Goal: Task Accomplishment & Management: Use online tool/utility

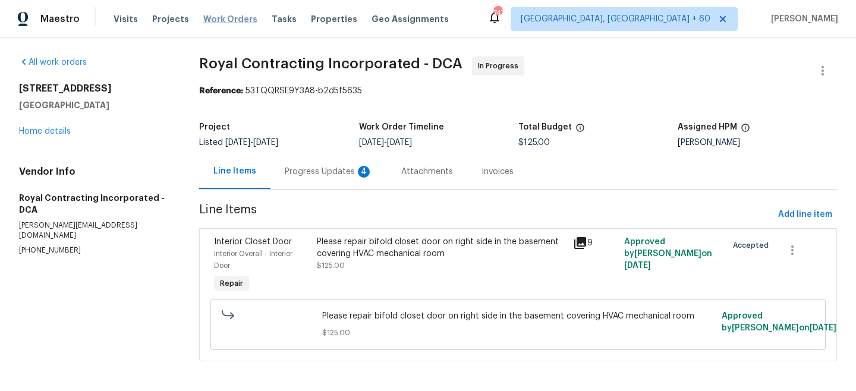
click at [203, 18] on span "Work Orders" at bounding box center [230, 19] width 54 height 12
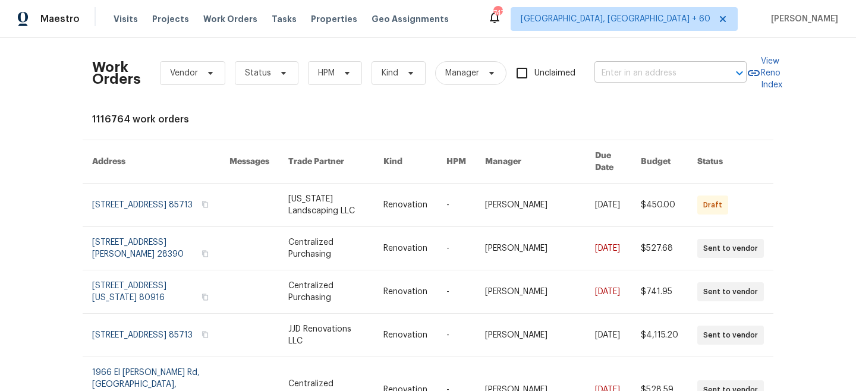
click at [631, 71] on input "text" at bounding box center [653, 73] width 119 height 18
paste input "[STREET_ADDRESS]"
type input "[STREET_ADDRESS]"
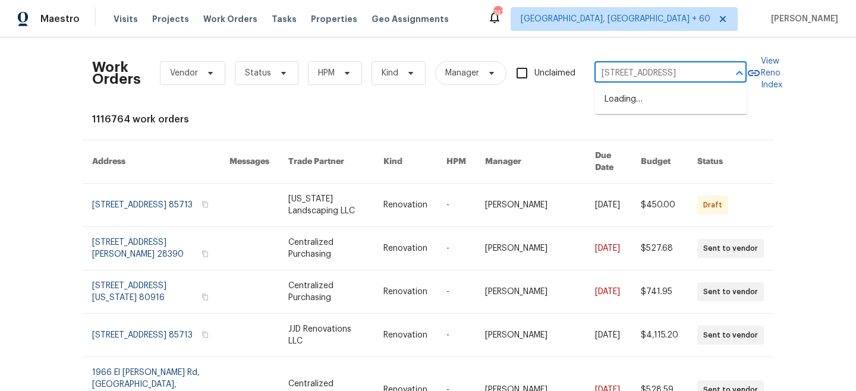
scroll to position [0, 31]
click at [660, 109] on li "[STREET_ADDRESS]" at bounding box center [671, 100] width 152 height 20
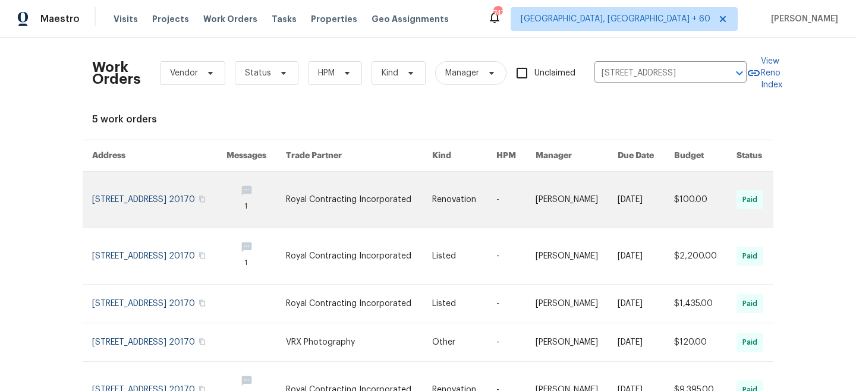
click at [368, 191] on link at bounding box center [359, 200] width 146 height 56
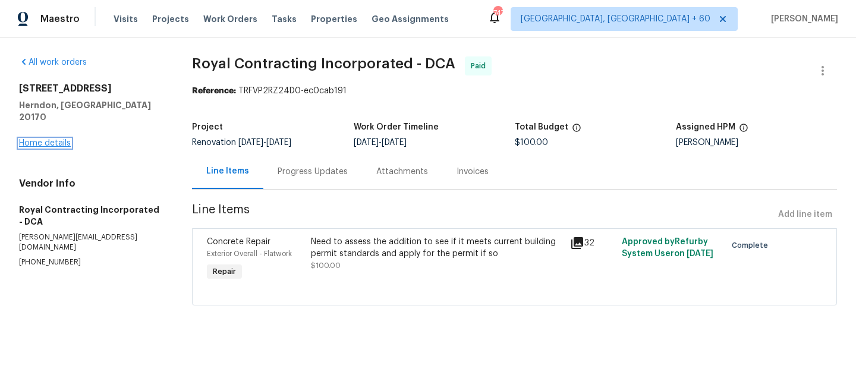
click at [43, 139] on link "Home details" at bounding box center [45, 143] width 52 height 8
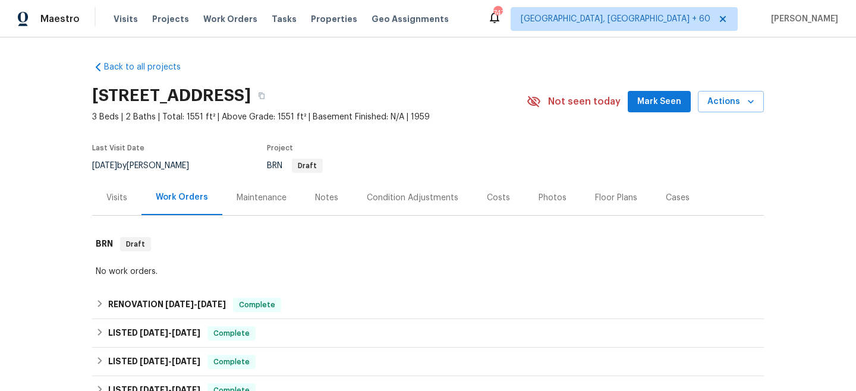
click at [275, 199] on div "Maintenance" at bounding box center [262, 198] width 50 height 12
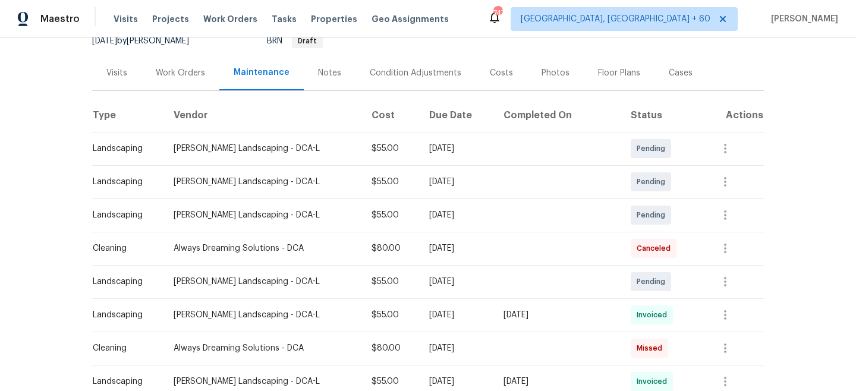
scroll to position [124, 0]
click at [720, 278] on icon "button" at bounding box center [725, 282] width 14 height 14
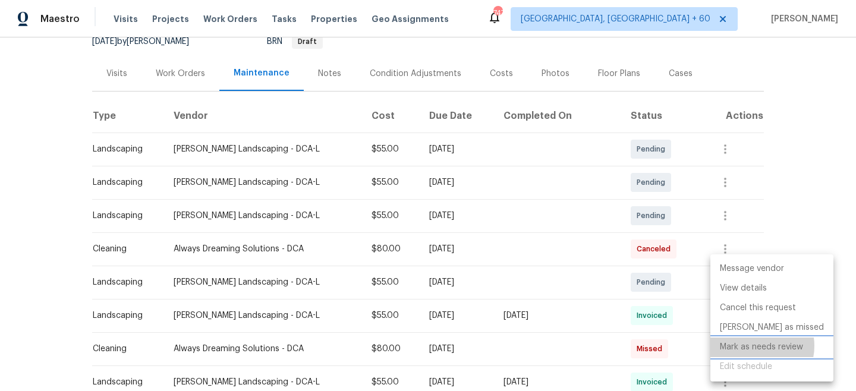
click at [754, 346] on li "Mark as needs review" at bounding box center [771, 348] width 123 height 20
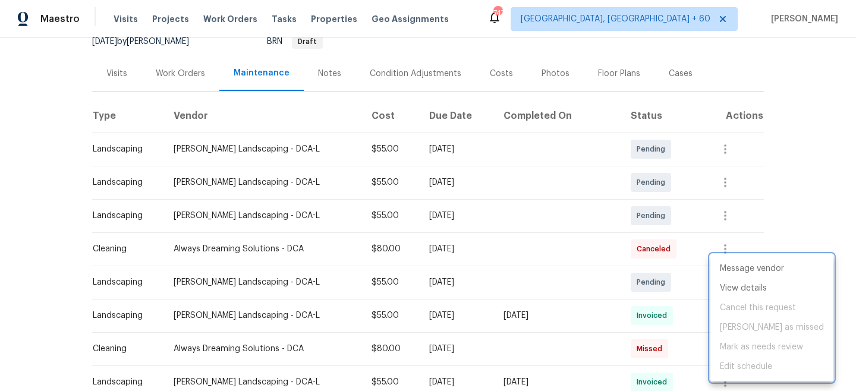
click at [771, 182] on div at bounding box center [428, 195] width 856 height 391
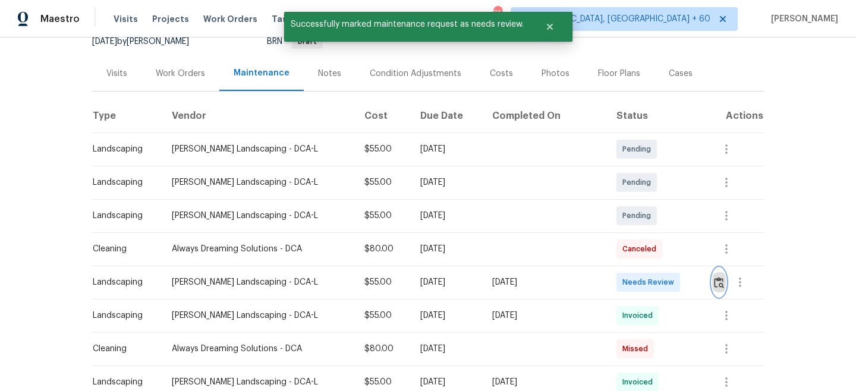
click at [716, 279] on img "button" at bounding box center [719, 282] width 10 height 11
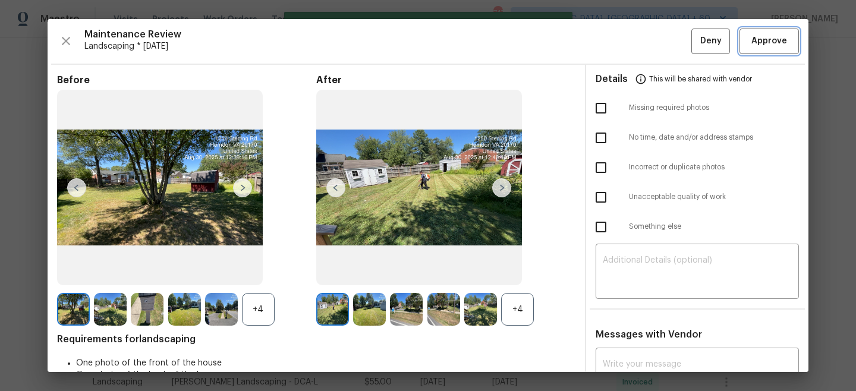
click at [763, 40] on span "Approve" at bounding box center [769, 41] width 36 height 15
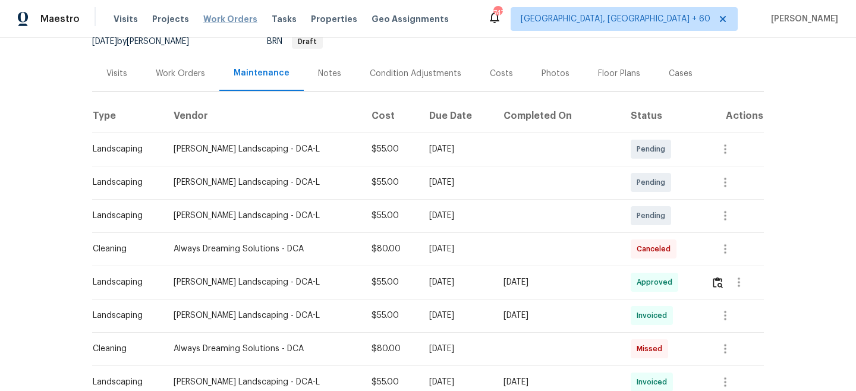
click at [225, 20] on span "Work Orders" at bounding box center [230, 19] width 54 height 12
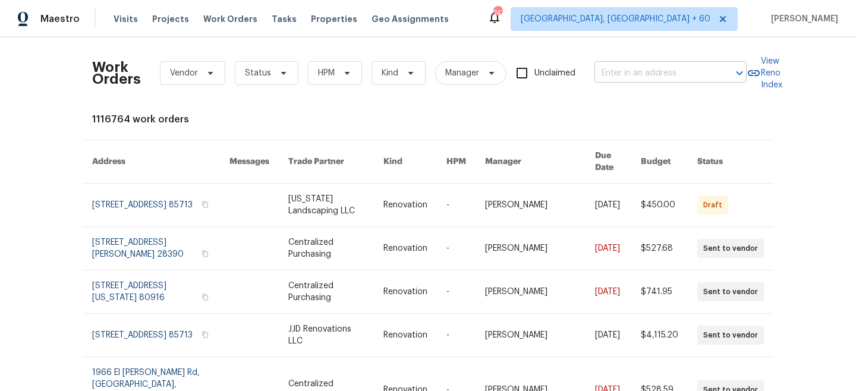
click at [675, 74] on input "text" at bounding box center [653, 73] width 119 height 18
paste input "[STREET_ADDRESS]"
type input "[STREET_ADDRESS]"
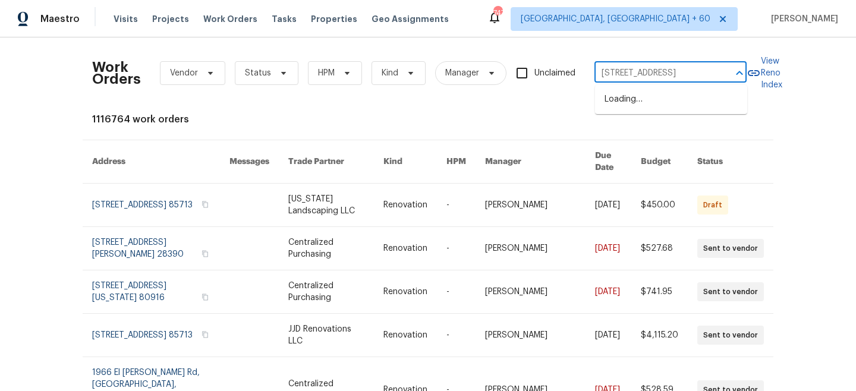
scroll to position [0, 63]
click at [659, 103] on li "[STREET_ADDRESS]" at bounding box center [671, 100] width 152 height 20
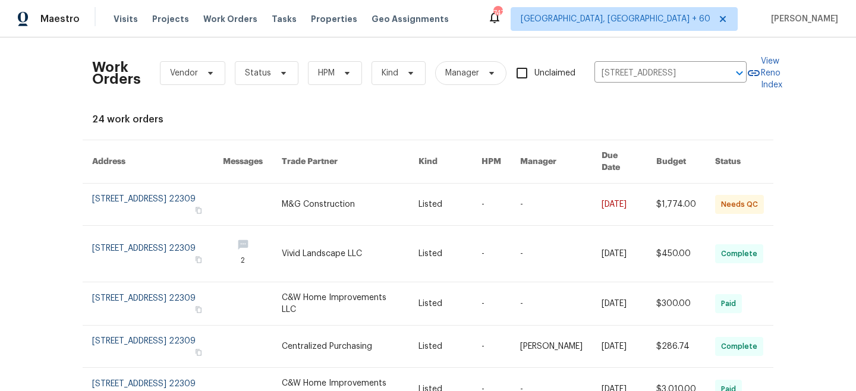
click at [337, 194] on link at bounding box center [350, 205] width 137 height 42
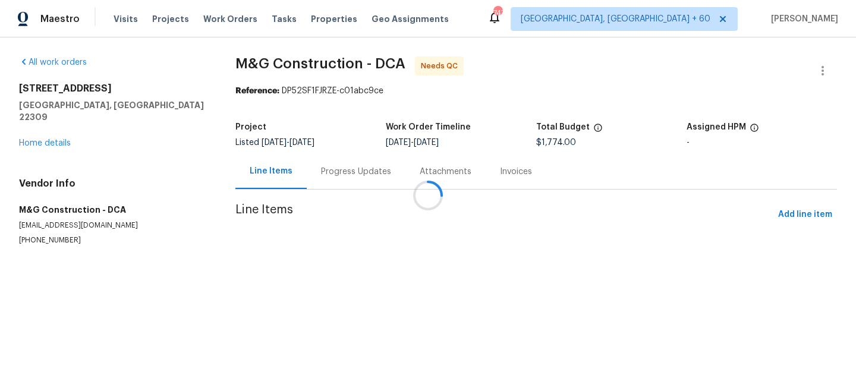
click at [29, 131] on div at bounding box center [428, 195] width 856 height 391
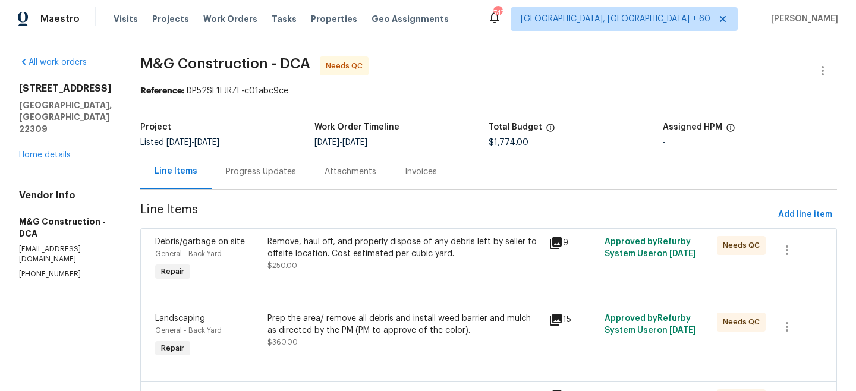
click at [53, 133] on div "[STREET_ADDRESS] Home details" at bounding box center [65, 122] width 93 height 78
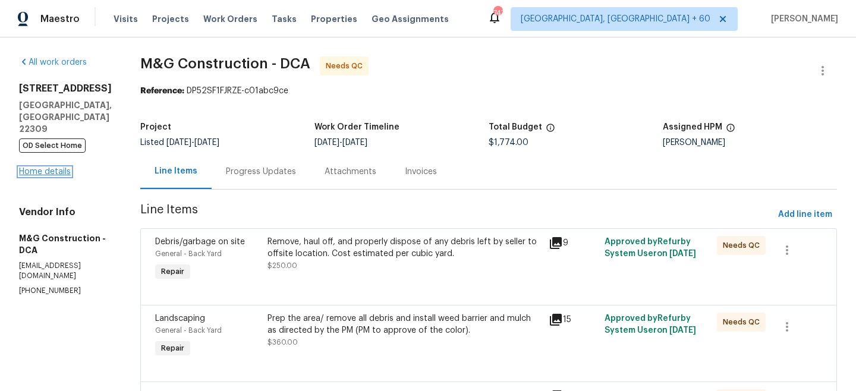
click at [51, 168] on link "Home details" at bounding box center [45, 172] width 52 height 8
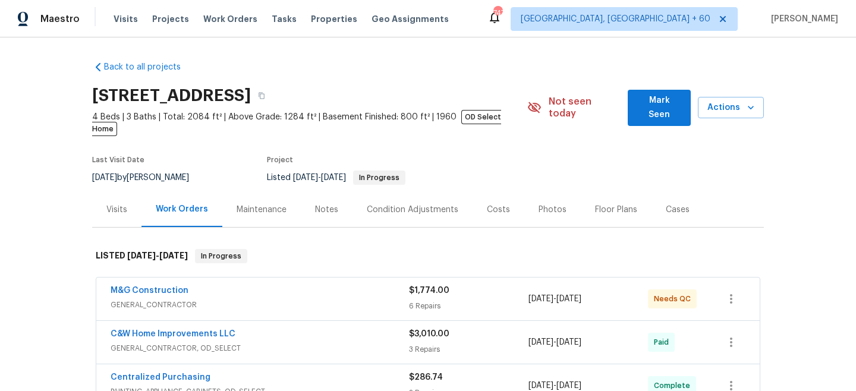
click at [252, 206] on div "Maintenance" at bounding box center [261, 209] width 78 height 35
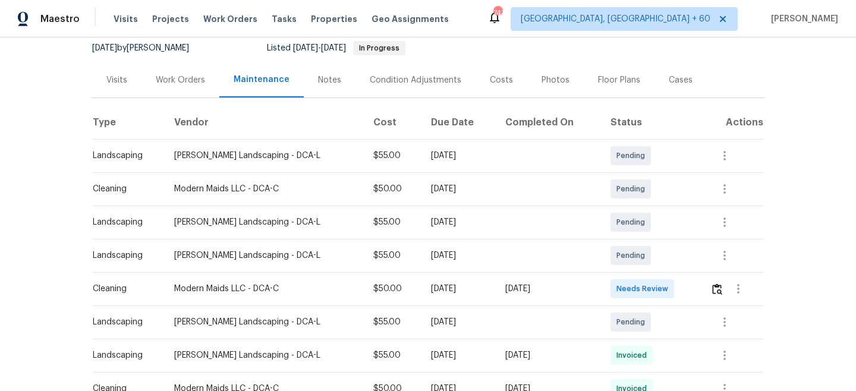
scroll to position [141, 0]
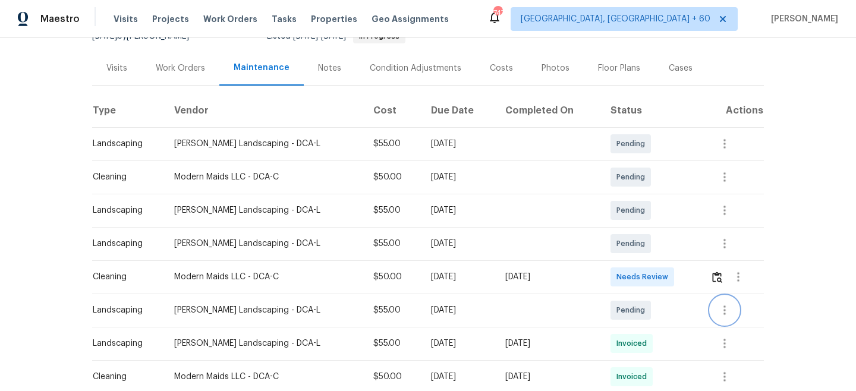
click at [724, 305] on icon "button" at bounding box center [724, 310] width 2 height 10
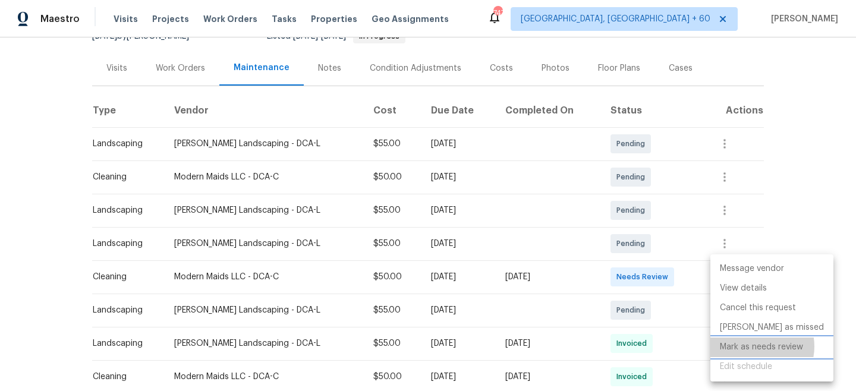
click at [756, 346] on li "Mark as needs review" at bounding box center [771, 348] width 123 height 20
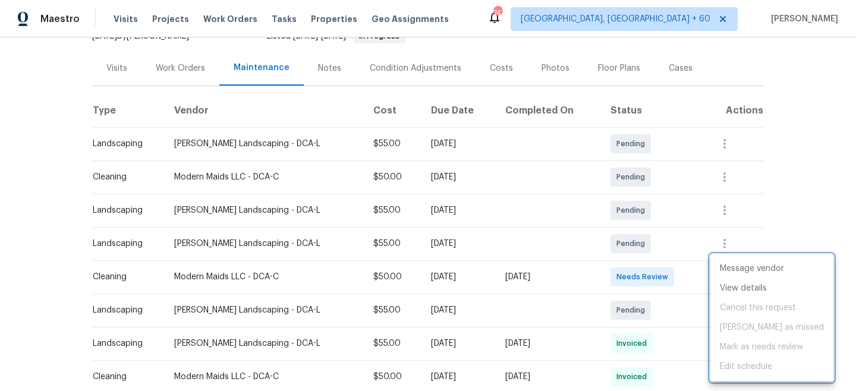
click at [782, 196] on div at bounding box center [428, 195] width 856 height 391
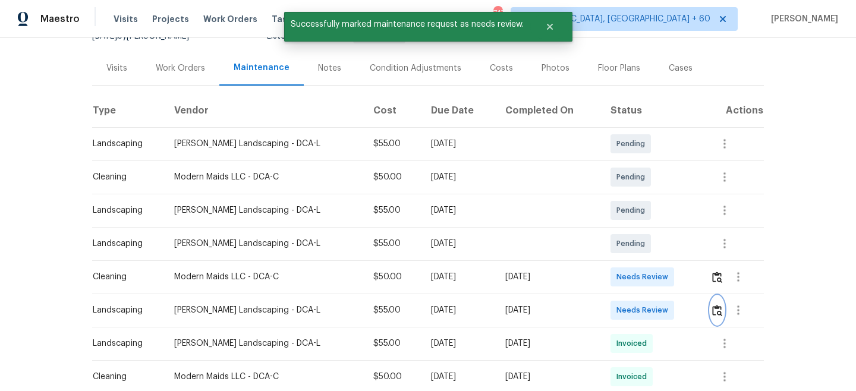
click at [718, 305] on img "button" at bounding box center [717, 310] width 10 height 11
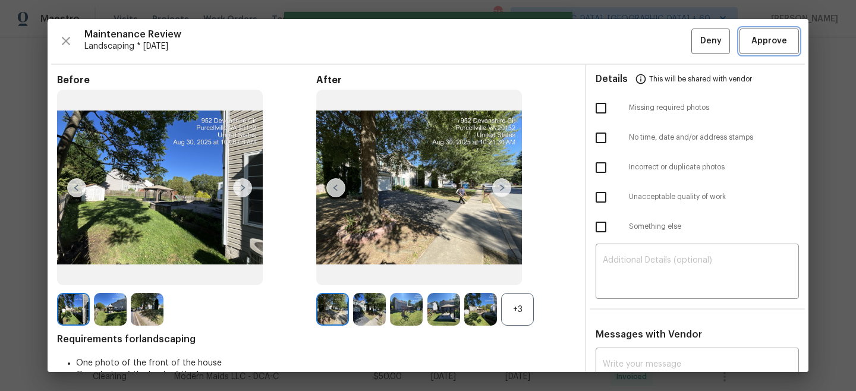
click at [777, 42] on span "Approve" at bounding box center [769, 41] width 36 height 15
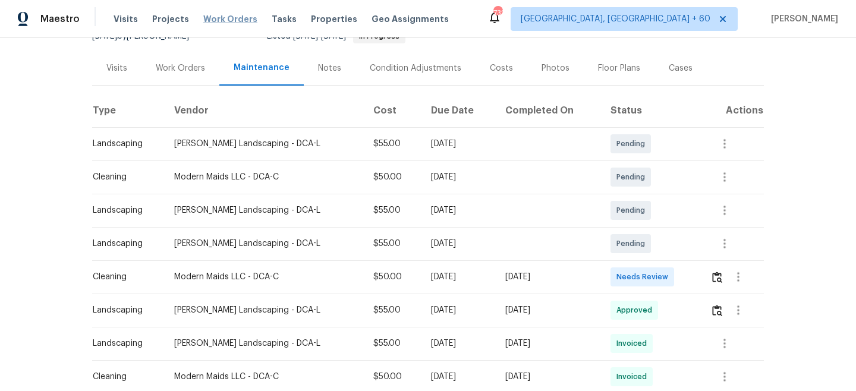
click at [207, 19] on span "Work Orders" at bounding box center [230, 19] width 54 height 12
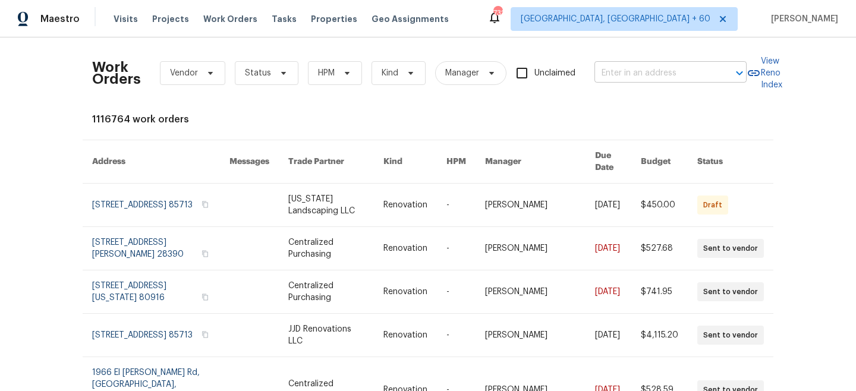
click at [660, 67] on input "text" at bounding box center [653, 73] width 119 height 18
paste input "[STREET_ADDRESS][PERSON_NAME]"
type input "[STREET_ADDRESS][PERSON_NAME]"
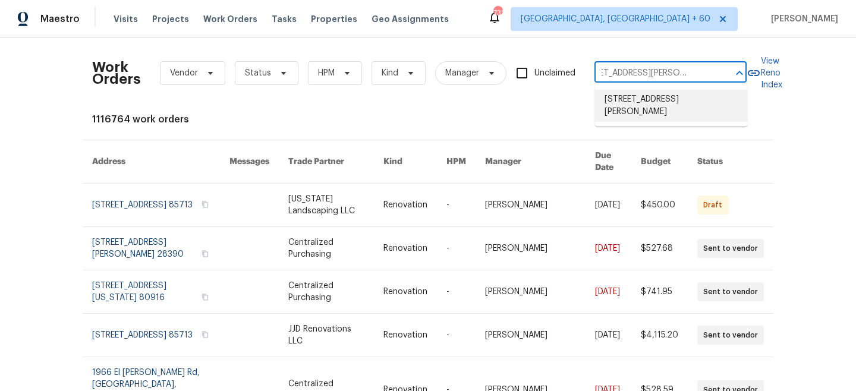
click at [670, 105] on li "[STREET_ADDRESS][PERSON_NAME]" at bounding box center [671, 106] width 152 height 32
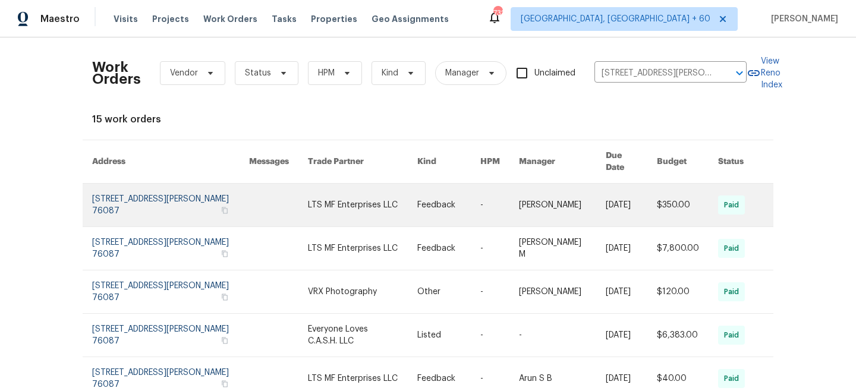
click at [459, 203] on link at bounding box center [448, 205] width 63 height 43
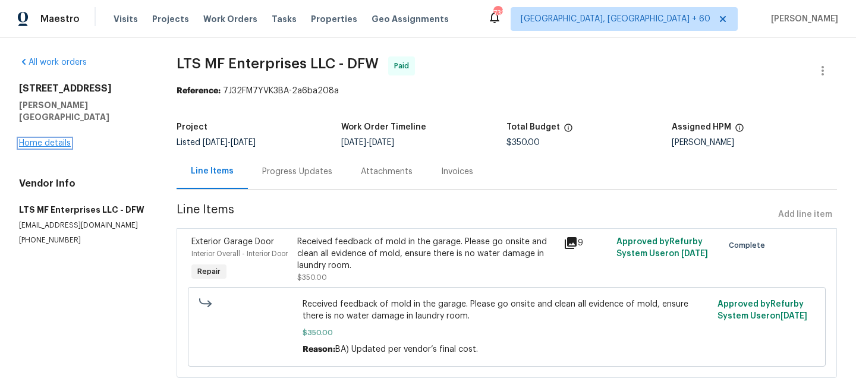
click at [38, 139] on link "Home details" at bounding box center [45, 143] width 52 height 8
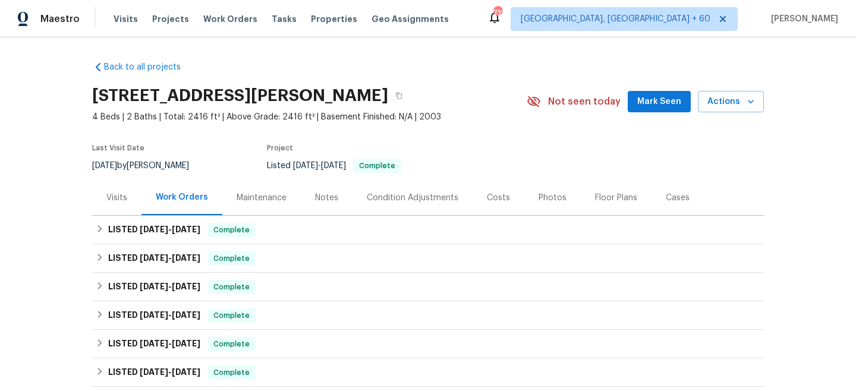
click at [267, 197] on div "Maintenance" at bounding box center [262, 198] width 50 height 12
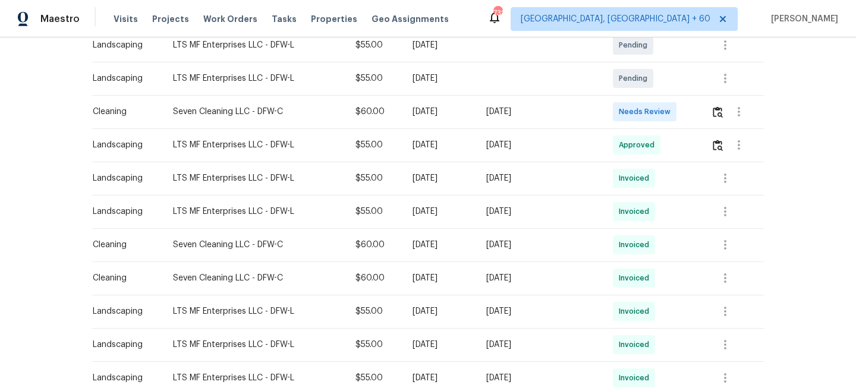
scroll to position [327, 0]
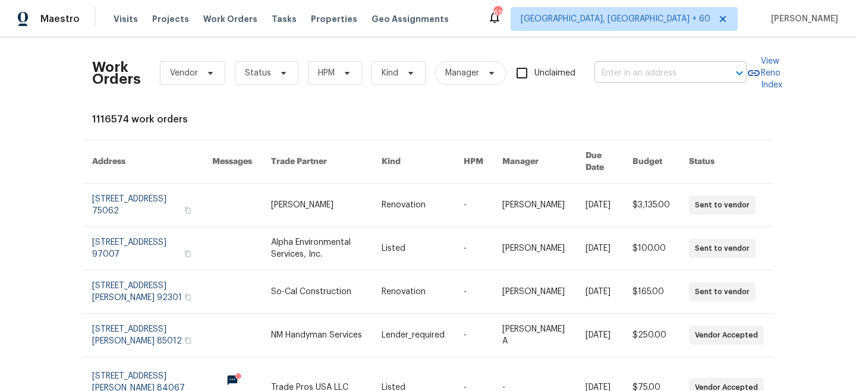
click at [644, 72] on input "text" at bounding box center [653, 73] width 119 height 18
paste input "7866 W Boca Raton Rd, Peoria, AZ 85381"
type input "7866 W Boca Raton Rd, Peoria, AZ 85381"
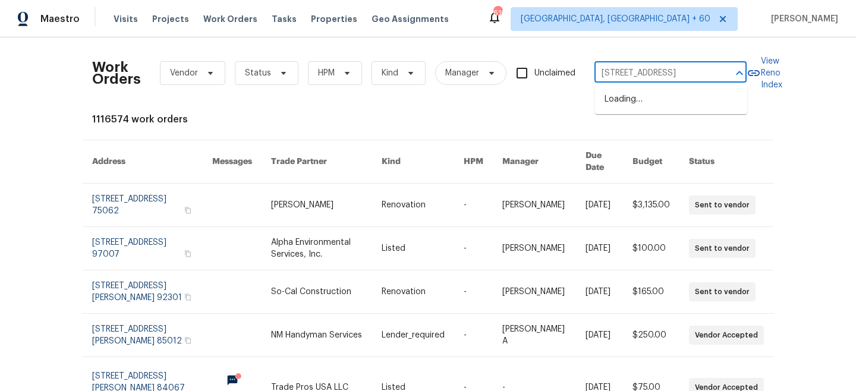
scroll to position [0, 46]
click at [676, 103] on li "7866 W Boca Raton Rd, Peoria, AZ 85381" at bounding box center [671, 100] width 152 height 20
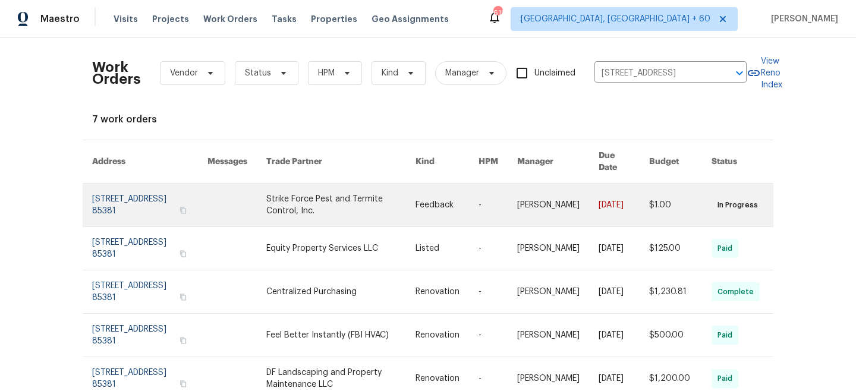
click at [362, 206] on link at bounding box center [340, 205] width 149 height 43
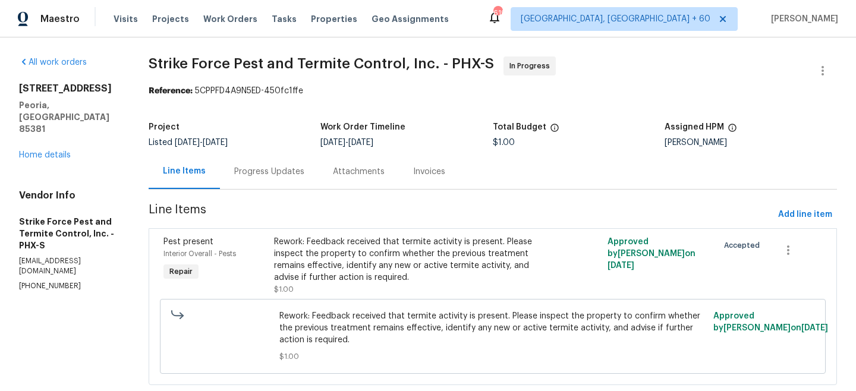
click at [52, 128] on div "7866 W Boca Raton Rd Peoria, AZ 85381 Home details" at bounding box center [69, 122] width 101 height 78
click at [52, 138] on div "7866 W Boca Raton Rd Peoria, AZ 85381 Home details" at bounding box center [69, 122] width 101 height 78
click at [288, 170] on div "Progress Updates" at bounding box center [269, 172] width 70 height 12
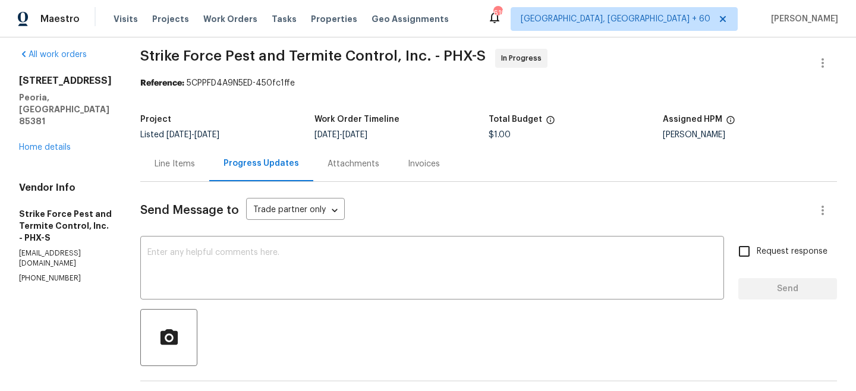
scroll to position [9, 0]
click at [35, 142] on div "All work orders 7866 W Boca Raton Rd Peoria, AZ 85381 Home details Vendor Info …" at bounding box center [65, 165] width 93 height 235
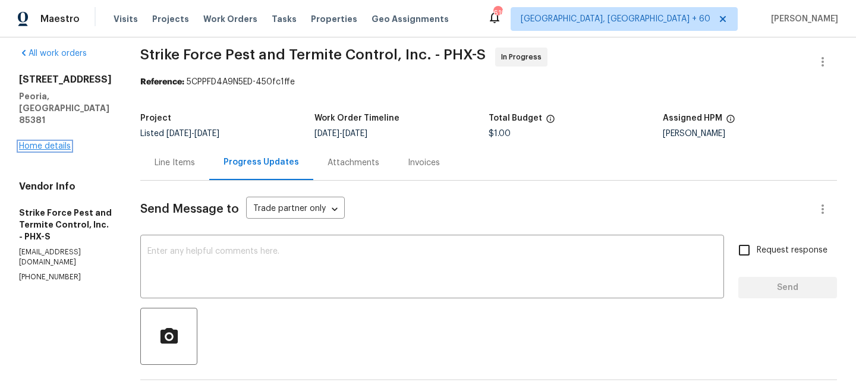
click at [31, 142] on link "Home details" at bounding box center [45, 146] width 52 height 8
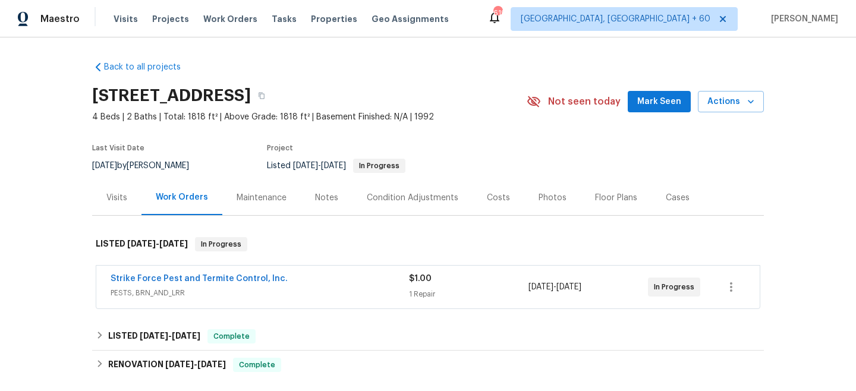
click at [256, 198] on div "Maintenance" at bounding box center [262, 198] width 50 height 12
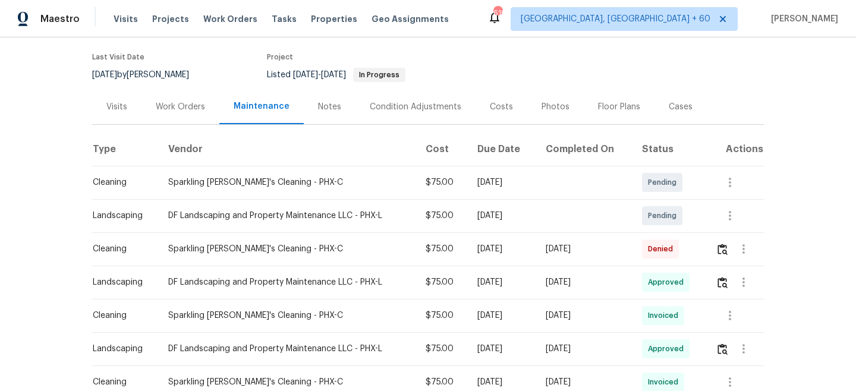
scroll to position [110, 0]
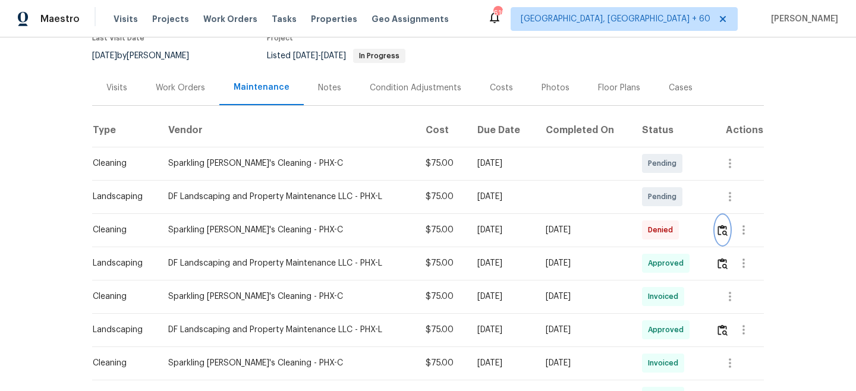
click at [727, 232] on img "button" at bounding box center [722, 230] width 10 height 11
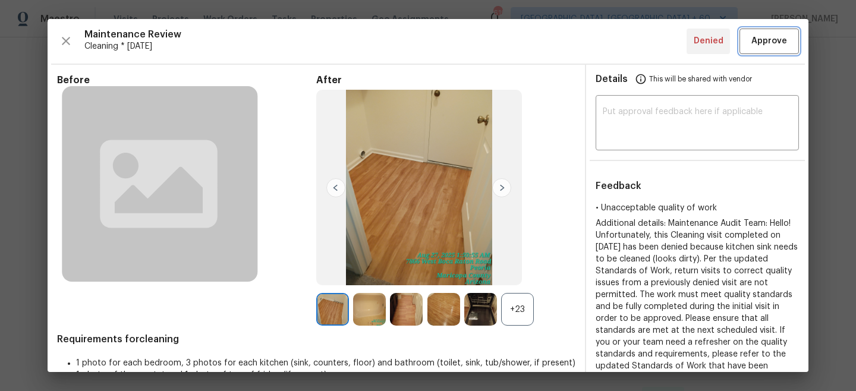
click at [767, 40] on span "Approve" at bounding box center [769, 41] width 36 height 15
